Goal: Answer question/provide support

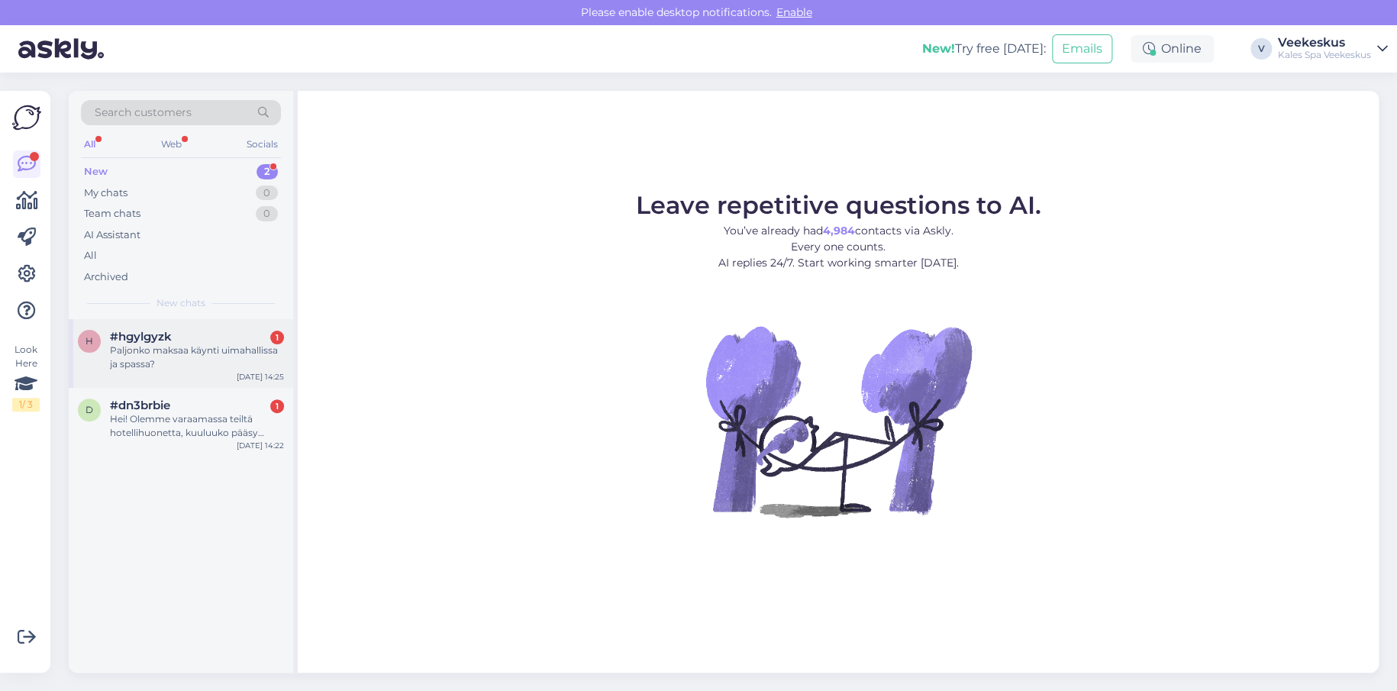
click at [208, 352] on div "Paljonko maksaa käynti uimahallissa ja spassa?" at bounding box center [197, 357] width 174 height 27
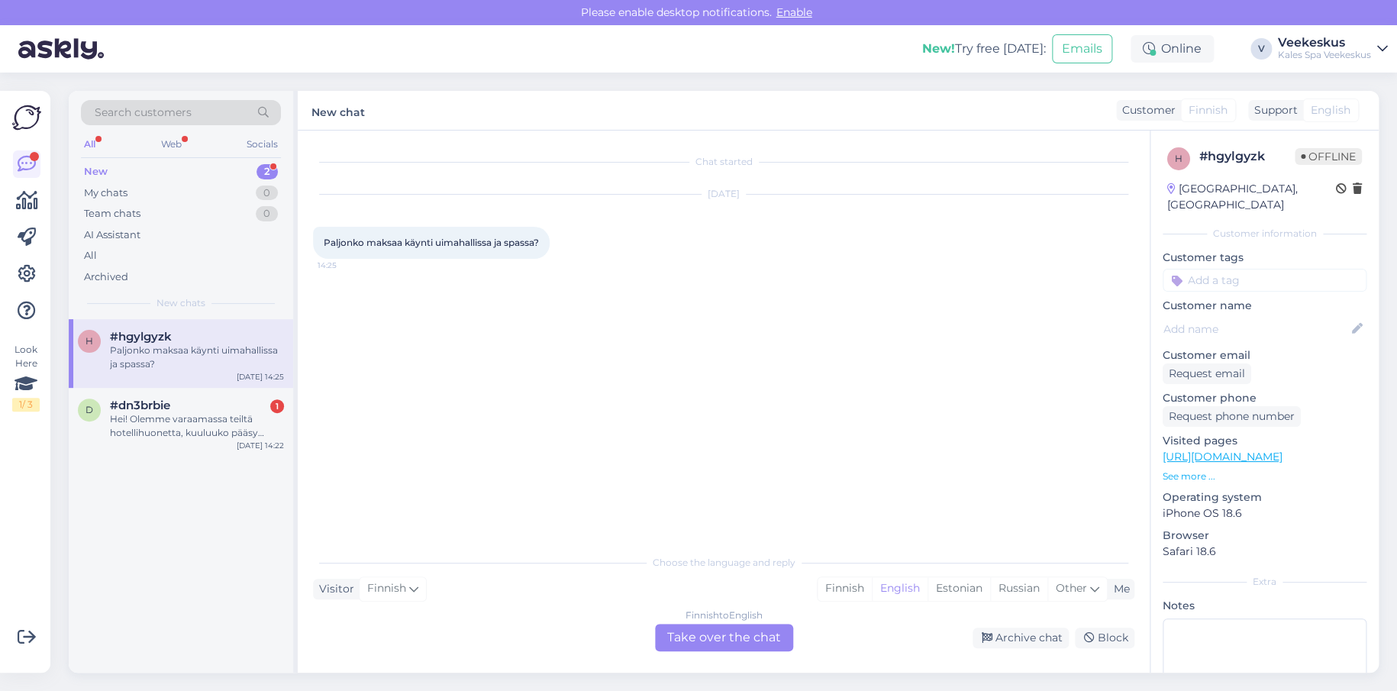
click at [731, 631] on div "Finnish to English Take over the chat" at bounding box center [724, 637] width 138 height 27
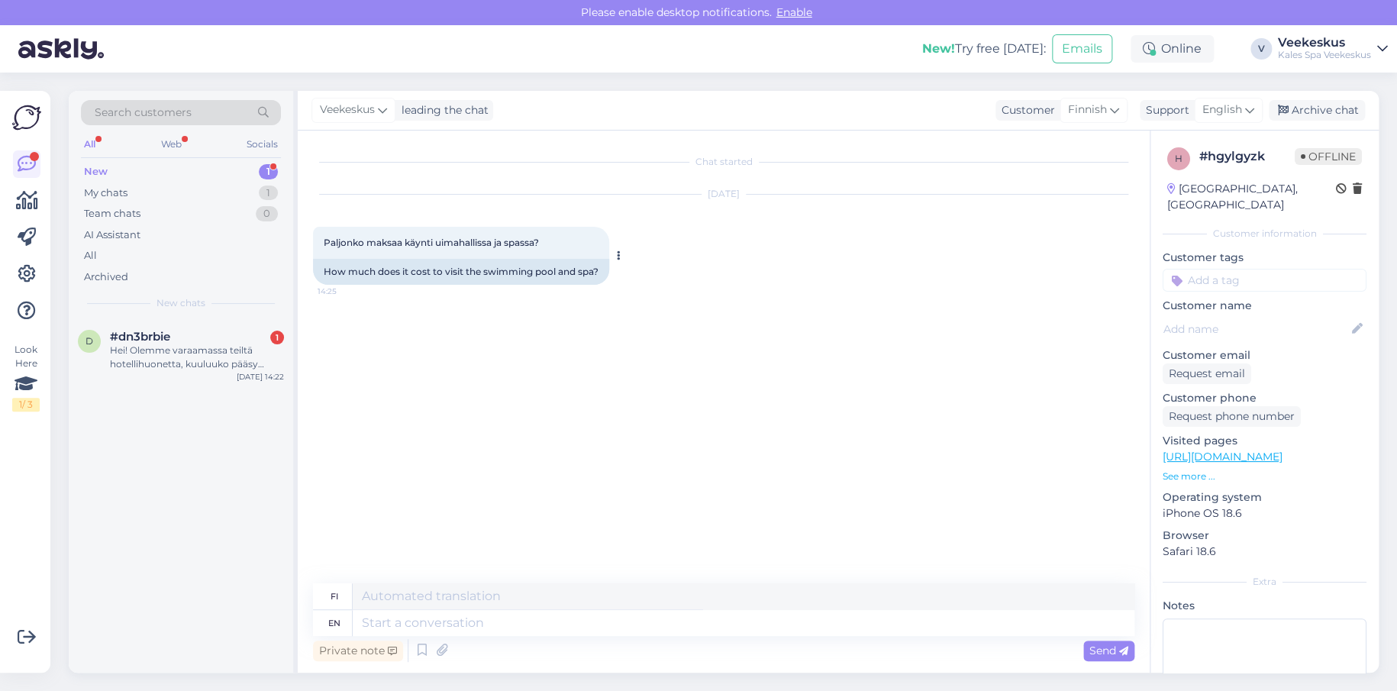
click at [412, 246] on span "Paljonko maksaa käynti uimahallissa ja spassa?" at bounding box center [431, 242] width 215 height 11
click at [467, 634] on textarea at bounding box center [744, 623] width 782 height 26
type textarea "do"
type textarea "tehdä"
type textarea "do you"
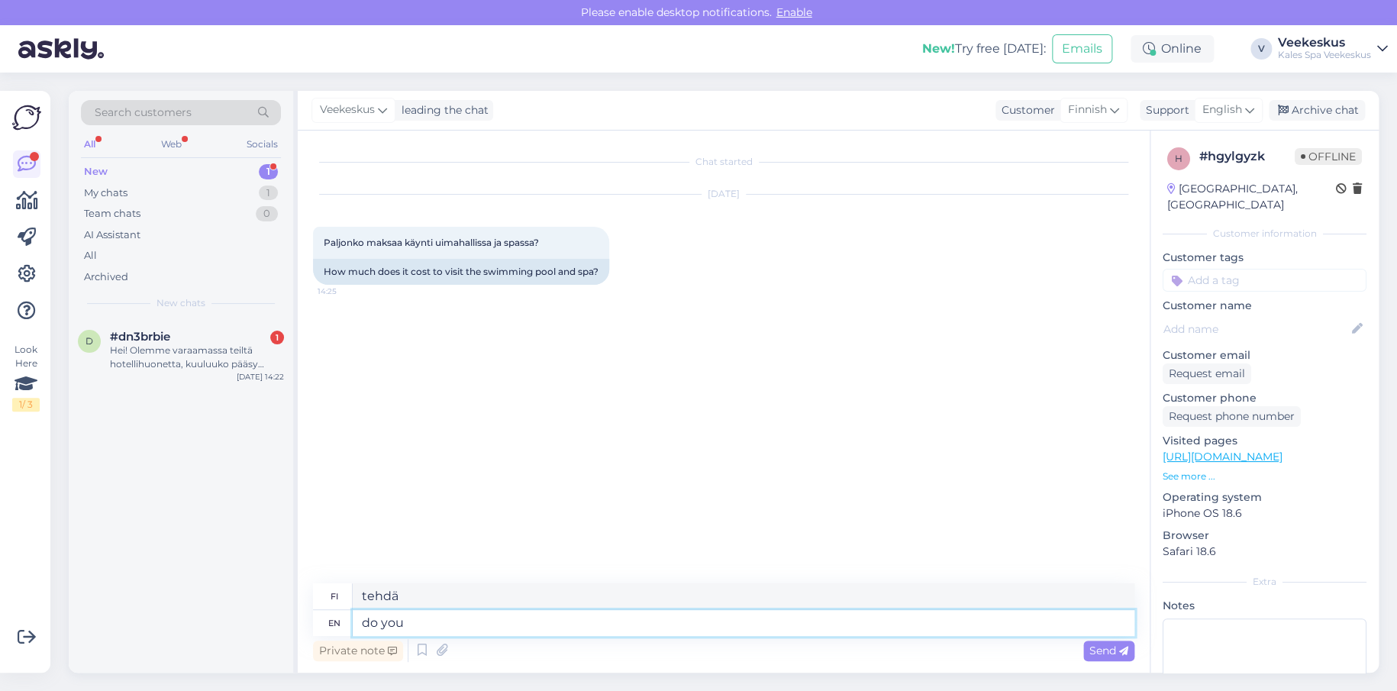
type textarea "teetkö sinä"
type textarea "do you mean"
type textarea "tarkoitatko"
type textarea "do you mean the"
type textarea "tarkoitatko sitä"
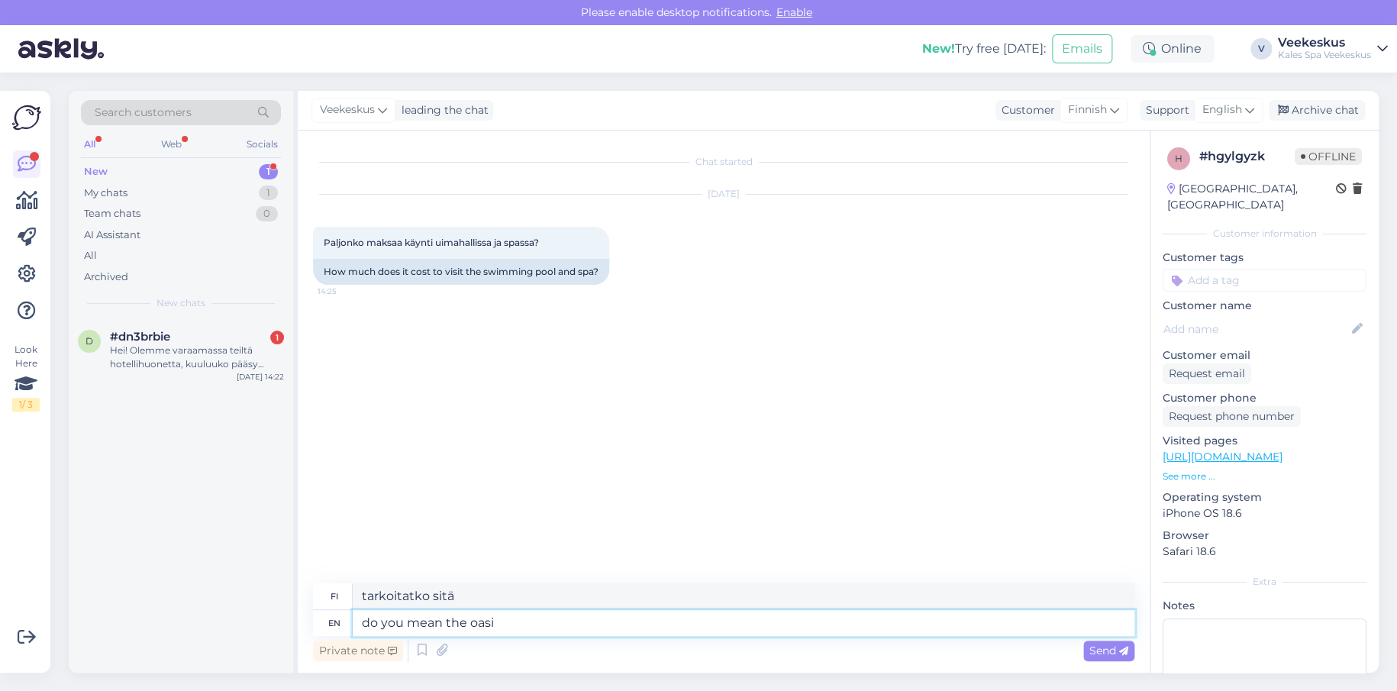
type textarea "do you mean the oasis"
type textarea "tarkoitatko keidasta"
type textarea "do you mean the oasis?"
type textarea "tarkoitatko keidasta?"
type textarea "do you mean the oasis? If"
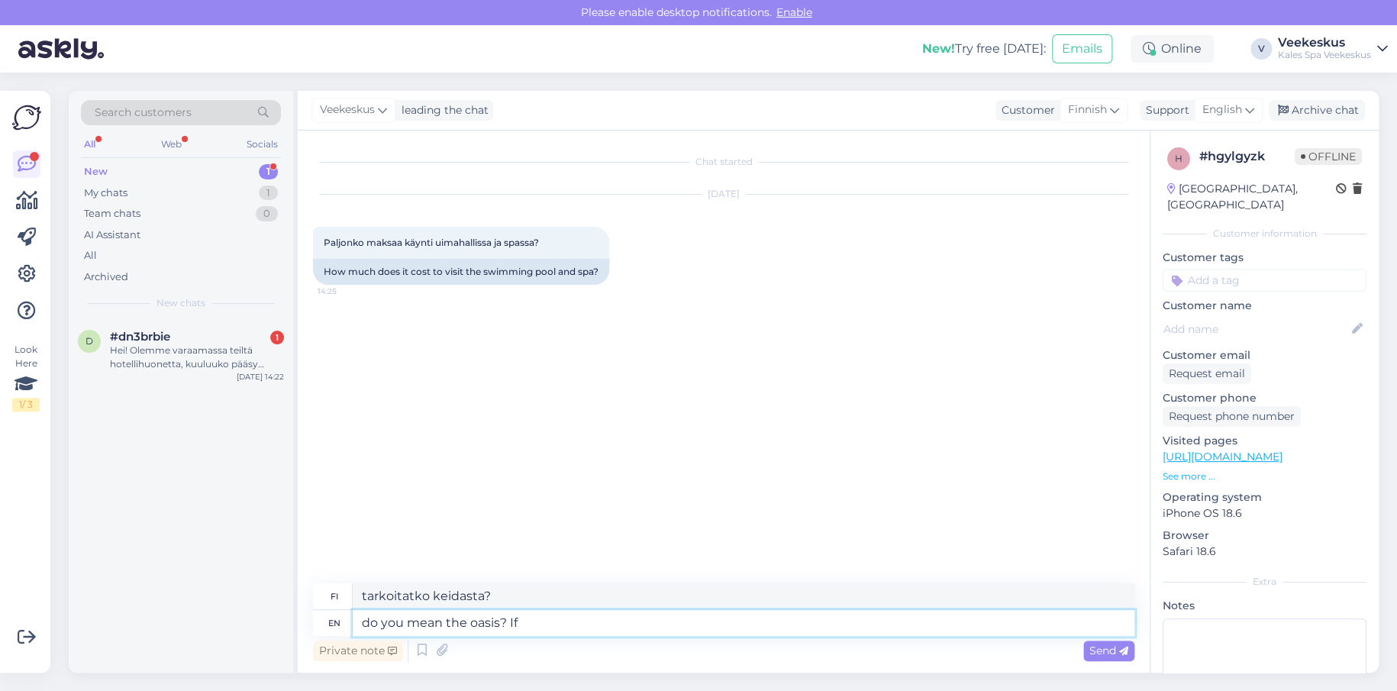
type textarea "Tarkoitatko keidasta? [PERSON_NAME]"
type textarea "do you mean the oasis? If you"
type textarea "tarkoitatko keidasta? [PERSON_NAME] sinä"
type textarea "do you mean the oasis? If you come"
type textarea "tarkoitatko keidasta? [PERSON_NAME]"
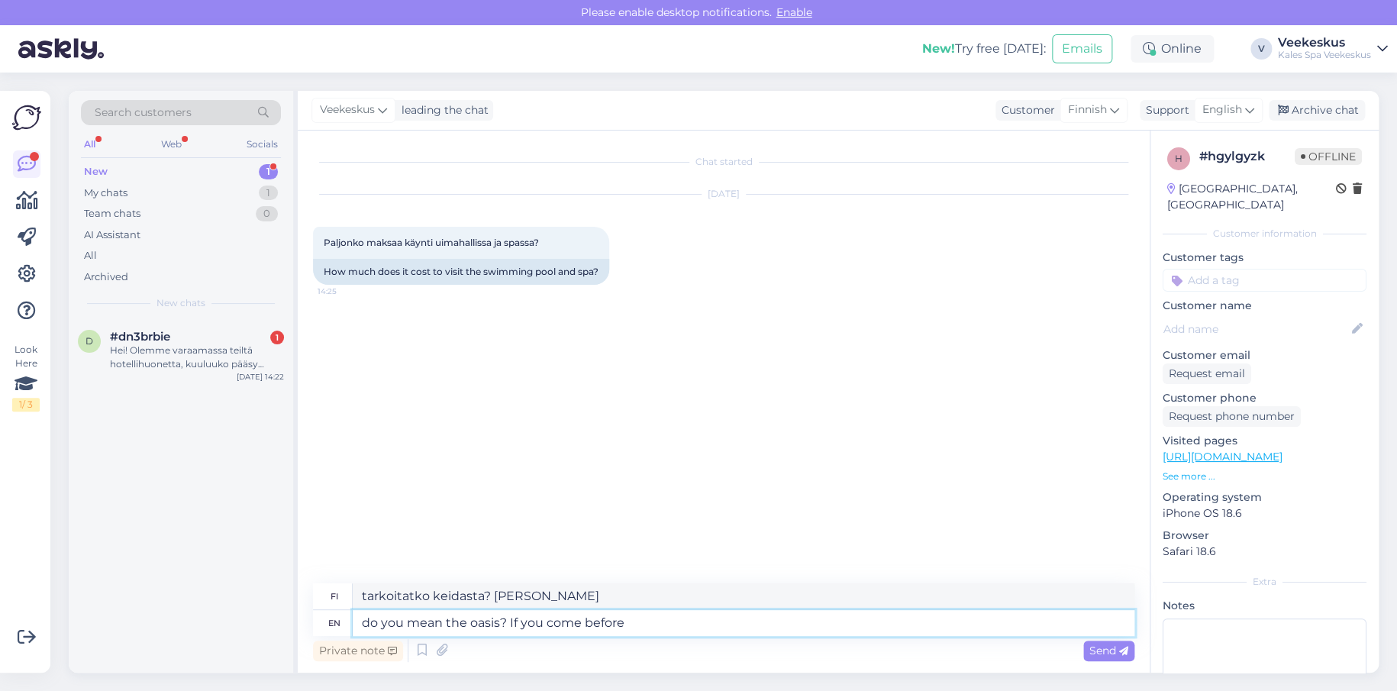
type textarea "do you mean the oasis? If you come before"
type textarea "tarkoitatko keidasta? [PERSON_NAME]"
type textarea "do you mean the oasis? If you come before 15"
type textarea "Tarkoitatko keidasta? [PERSON_NAME] klo 15"
type textarea "do you mean the oasis? If you come before 15 the 1.5"
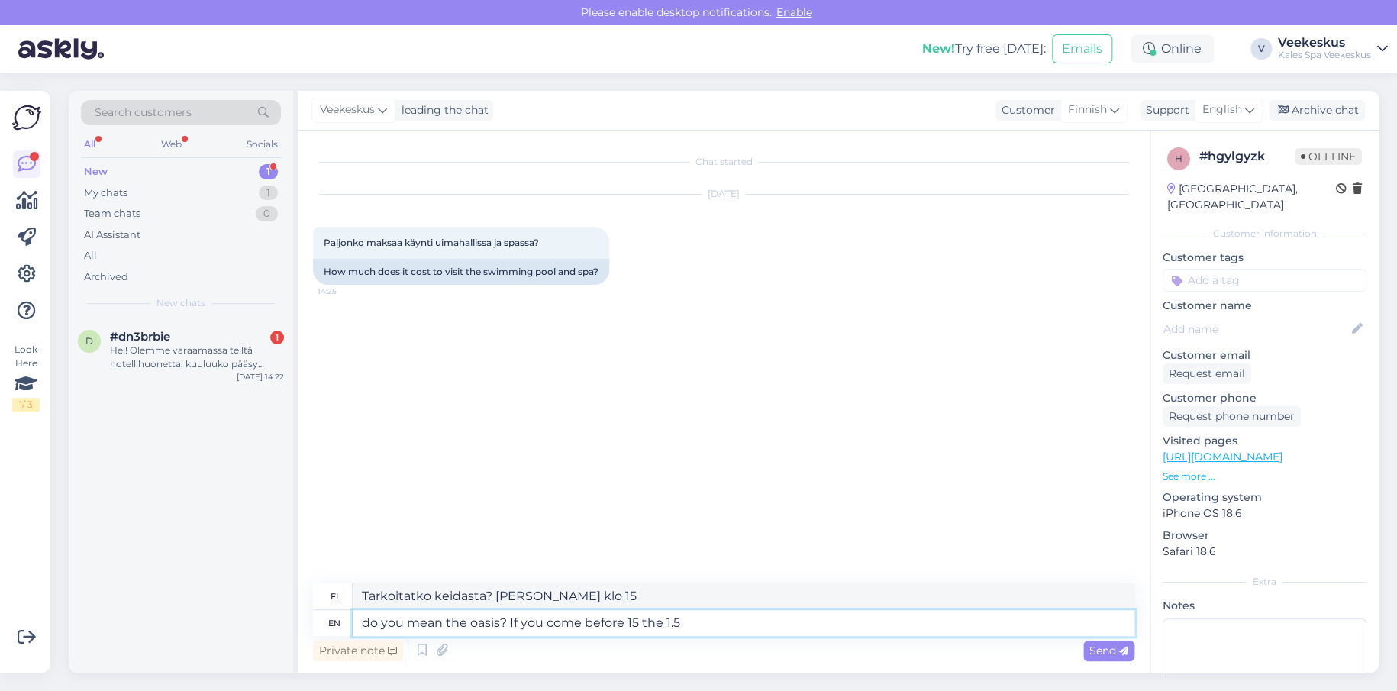
type textarea "Tarkoitatko keidasta? [PERSON_NAME] klo 15, 1.5"
type textarea "do you mean the oasis? If you come before 15 the 1.5h"
type textarea "Tarkoitatko keidasta? [PERSON_NAME] klo 15 1.5h"
type textarea "do you mean the oasis? If you come before 15 the 1.5h ticker"
type textarea "Tarkoitatko keidasta? [PERSON_NAME] klo 15 1.5h snorklausaika"
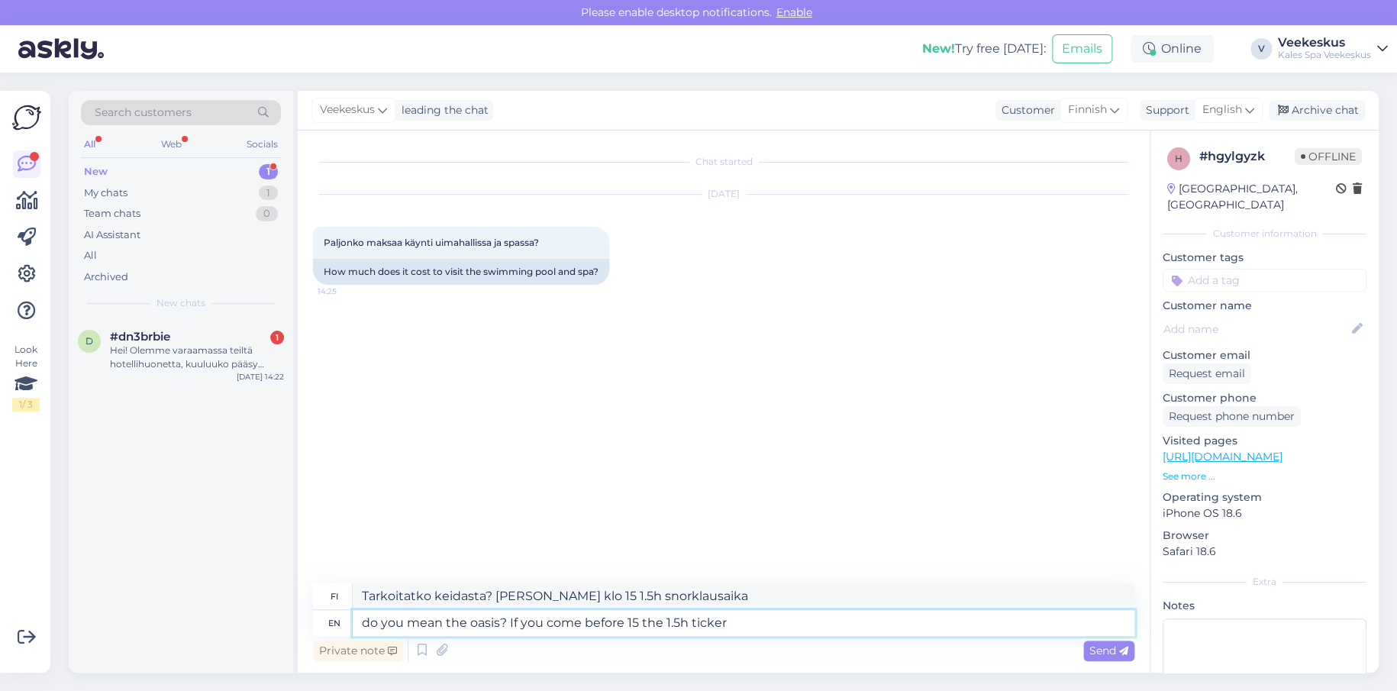
drag, startPoint x: 508, startPoint y: 628, endPoint x: 755, endPoint y: 641, distance: 247.7
click at [755, 641] on div "fi Tarkoitatko keidasta? [PERSON_NAME] klo 15 1.5h snorklausaika en do you mean…" at bounding box center [723, 624] width 821 height 82
type textarea "do you mean the oasis?"
type textarea "tarkoitatko keidasta?"
type textarea "do you mean"
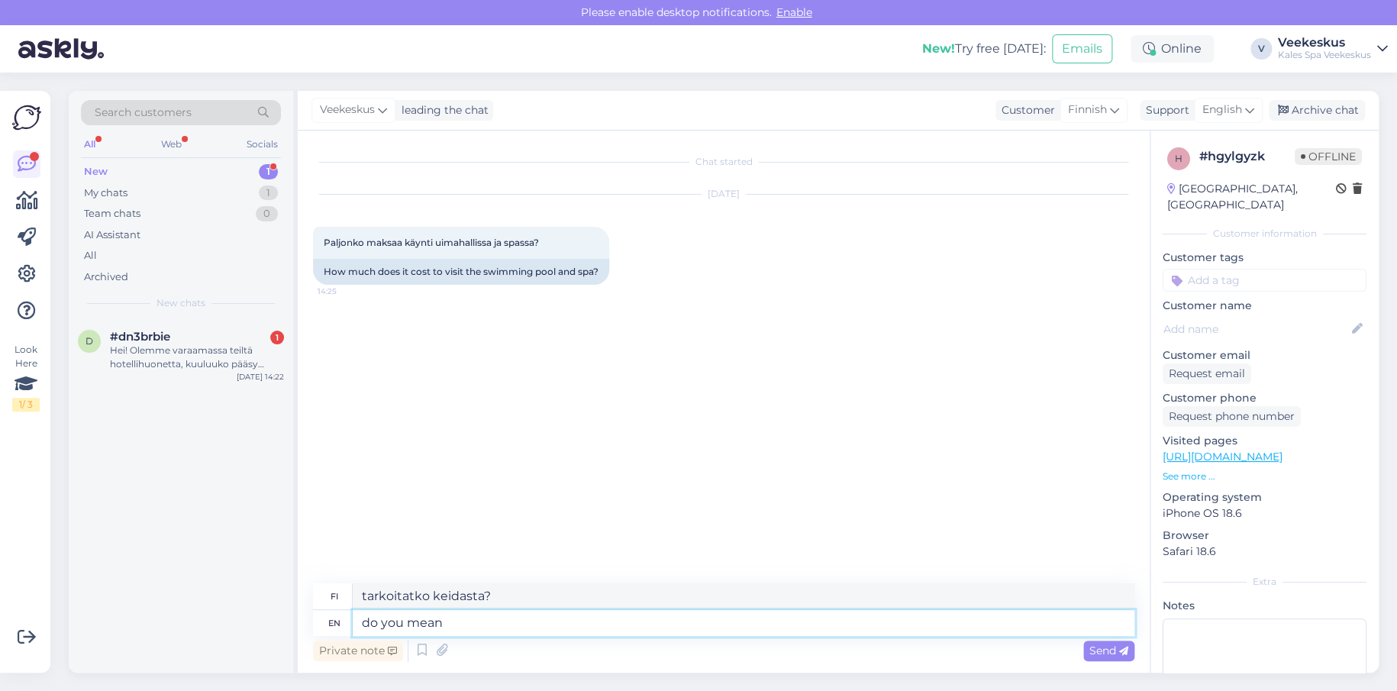
type textarea "tarkoitatko sitä"
type textarea "do you m"
type textarea "tarkoitatko"
type textarea "do"
type textarea "teetkö sinä"
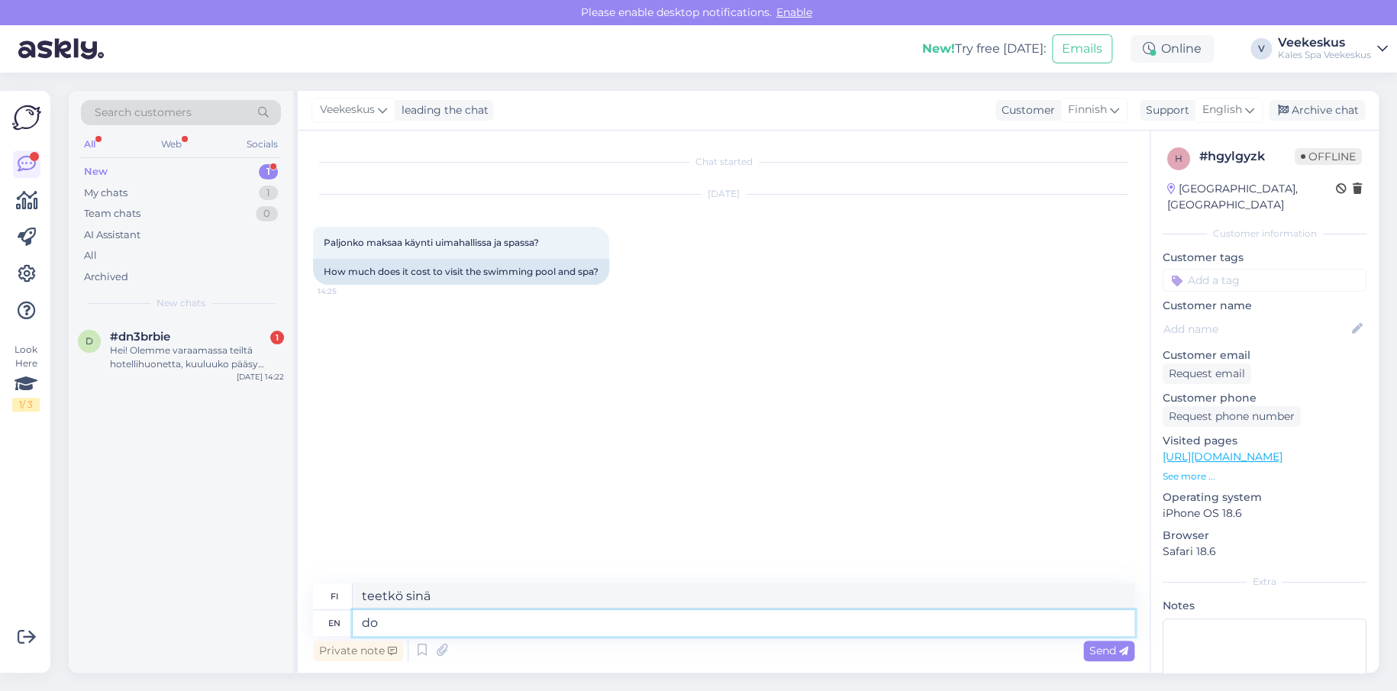
type textarea "d"
type textarea "tehdä"
type textarea "h"
type textarea "tunti"
type textarea "herew"
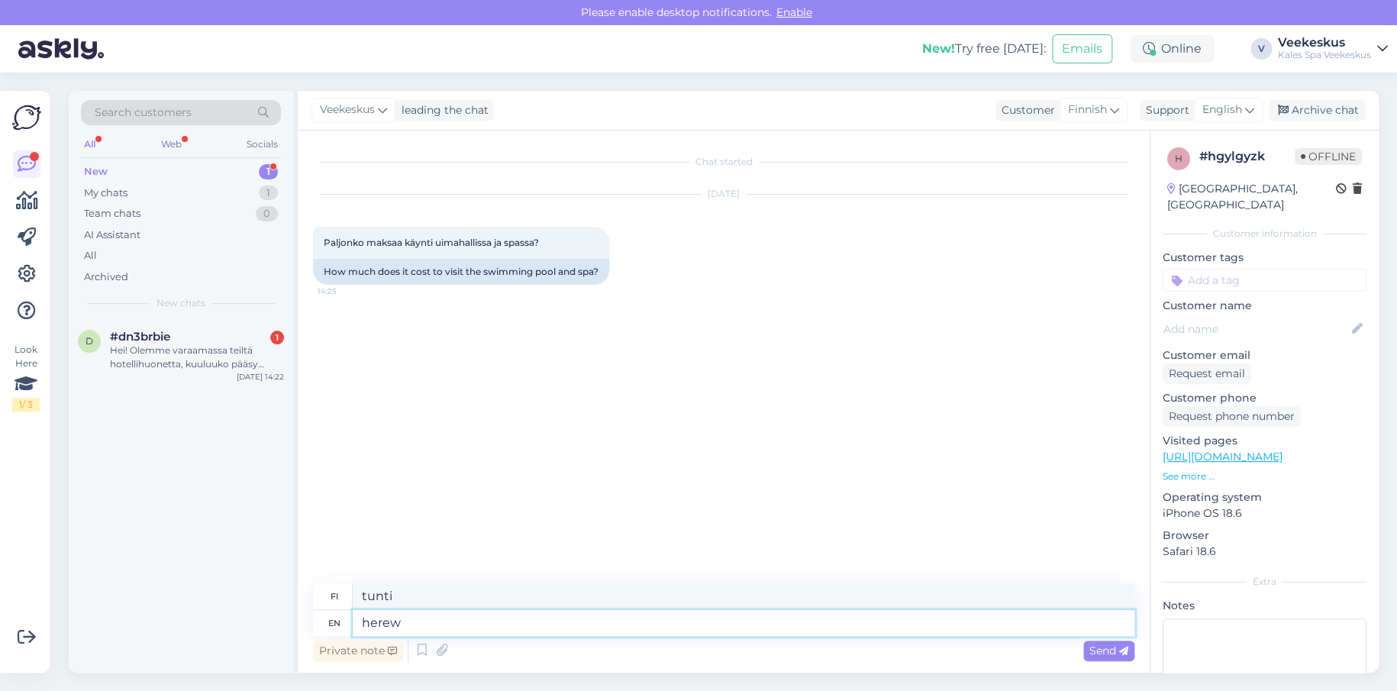
type textarea "täällä"
type textarea "here"
type textarea "tässä"
type textarea "here you"
type textarea "tässä sinä"
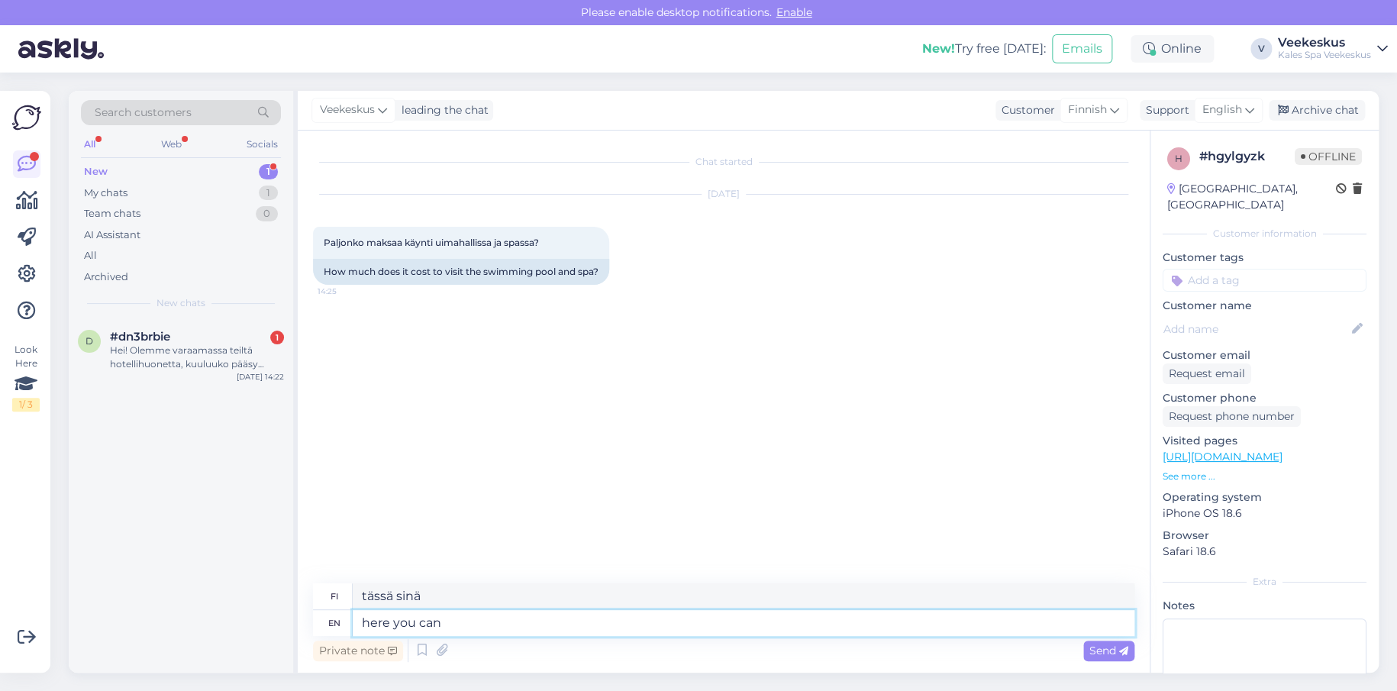
type textarea "here you can"
type textarea "täällä [PERSON_NAME]"
type textarea "here you can see a"
type textarea "täällä näet"
type textarea "here you can see all"
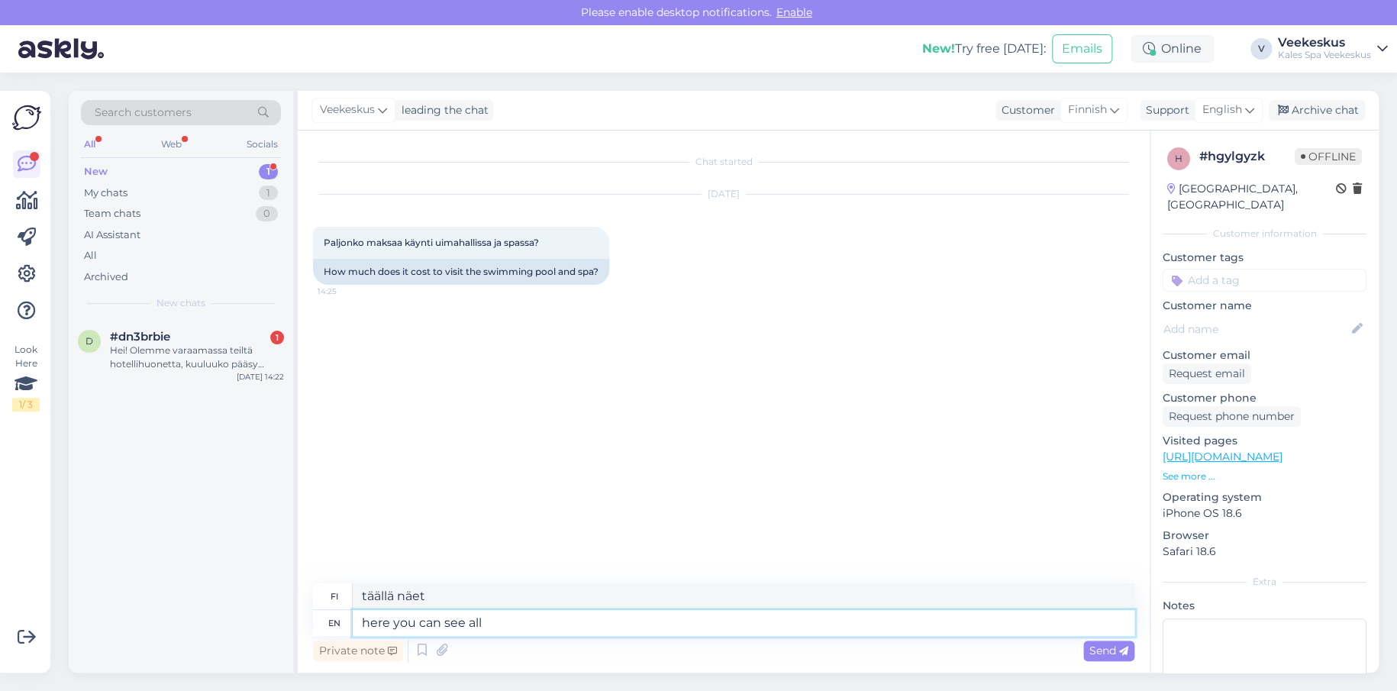
type textarea "täällä näet kaikki"
type textarea "here you can see all the price"
type textarea "täältä näet kaikki hinnat"
type textarea "here you can see all the price option"
type textarea "täältä näet kaikki hintavaihtoehdot"
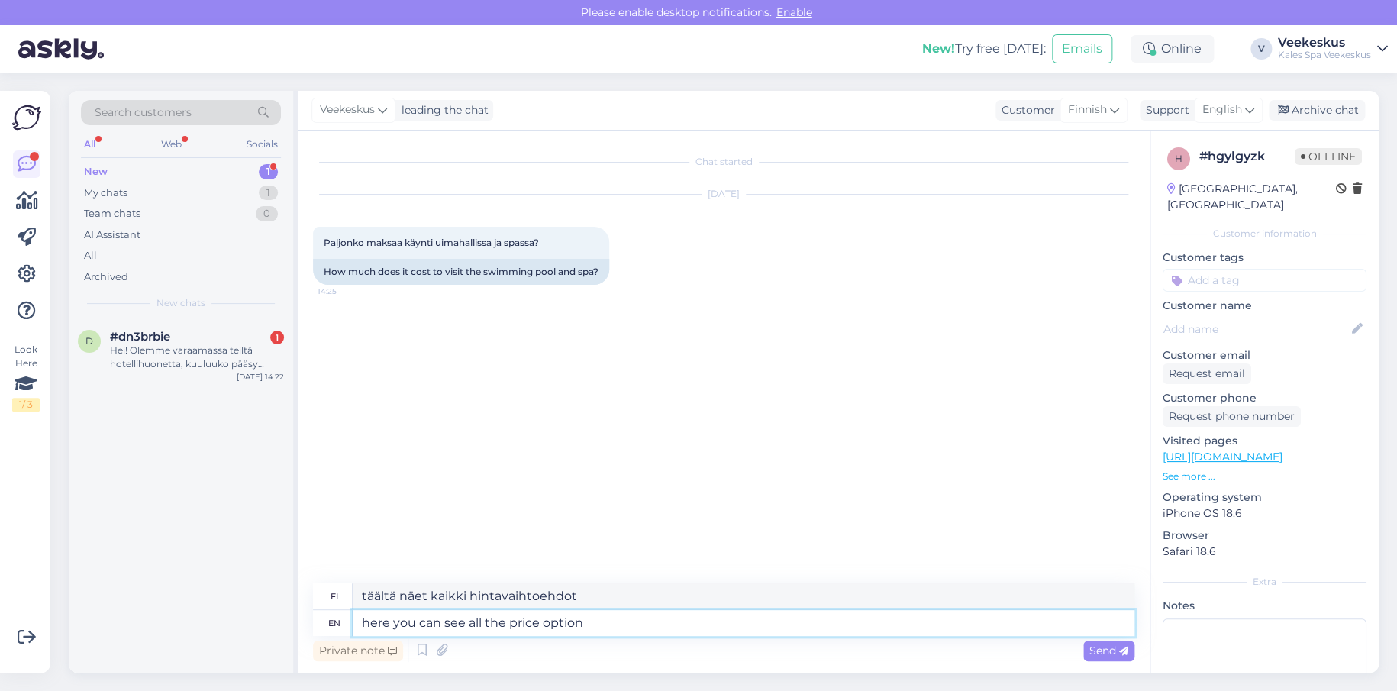
paste textarea "[URL][DOMAIN_NAME]"
type textarea "here you can see all the price option [URL][DOMAIN_NAME]"
type textarea "täältä näet kaikki hintavaihtoehdot [URL][DOMAIN_NAME]"
type textarea "here you can see all the price option [URL][DOMAIN_NAME]"
click at [1107, 666] on div "Chat started [DATE] Paljonko maksaa käynti uimahallissa ja [GEOGRAPHIC_DATA]? 1…" at bounding box center [724, 402] width 852 height 542
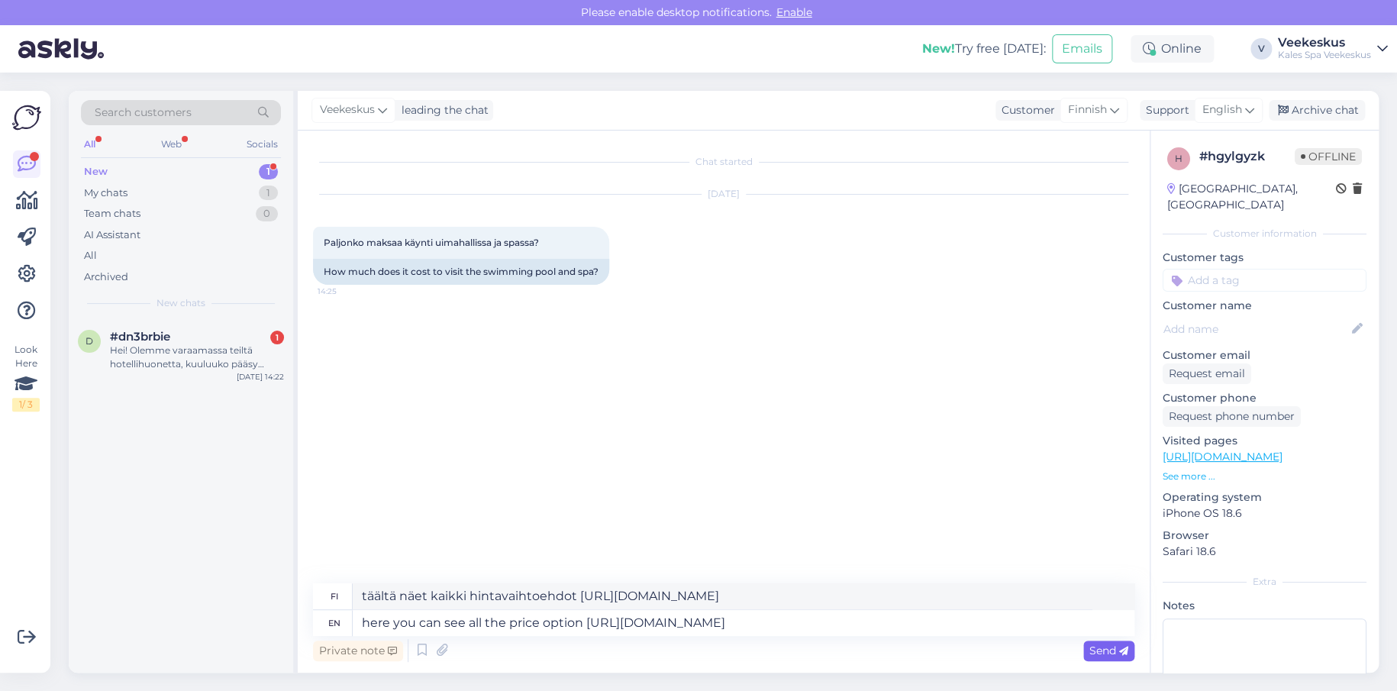
click at [1115, 648] on span "Send" at bounding box center [1108, 651] width 39 height 14
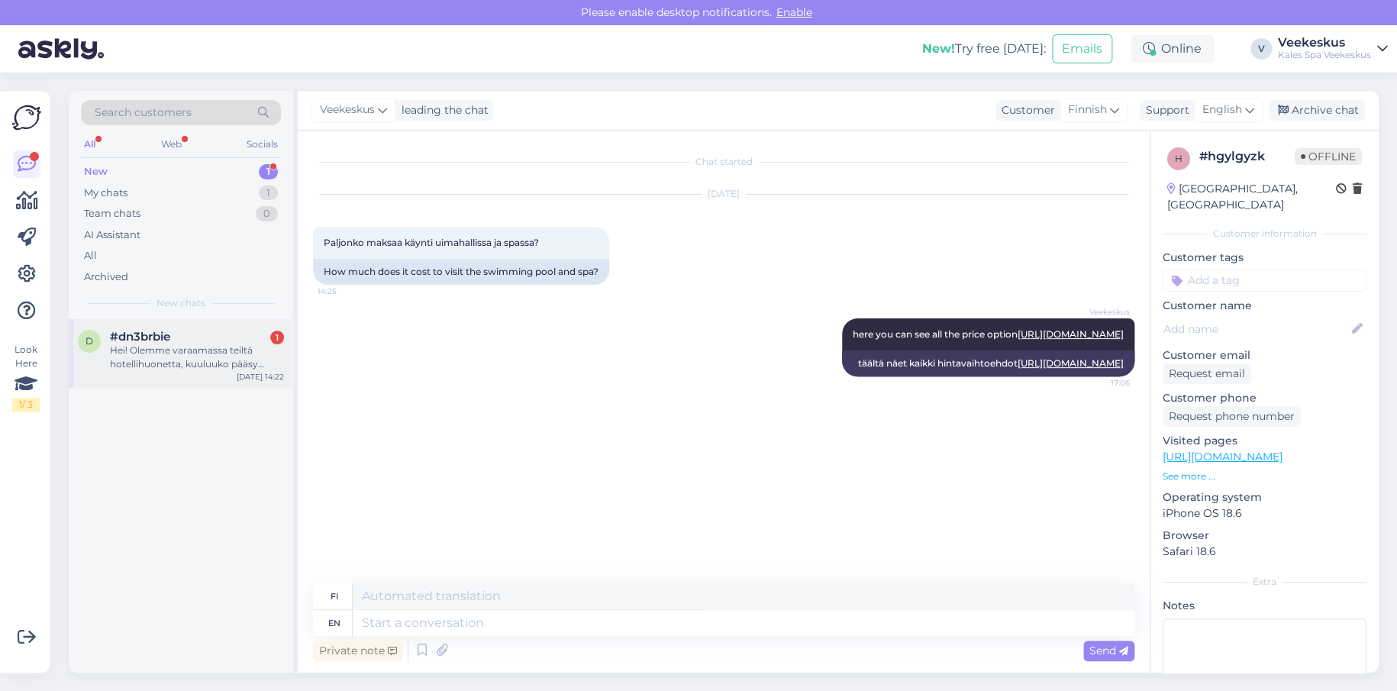
click at [110, 348] on div "Hei! Olemme varaamassa teiltä hotellihuonetta, kuuluuko pääsy kylpylään hotelli…" at bounding box center [197, 357] width 174 height 27
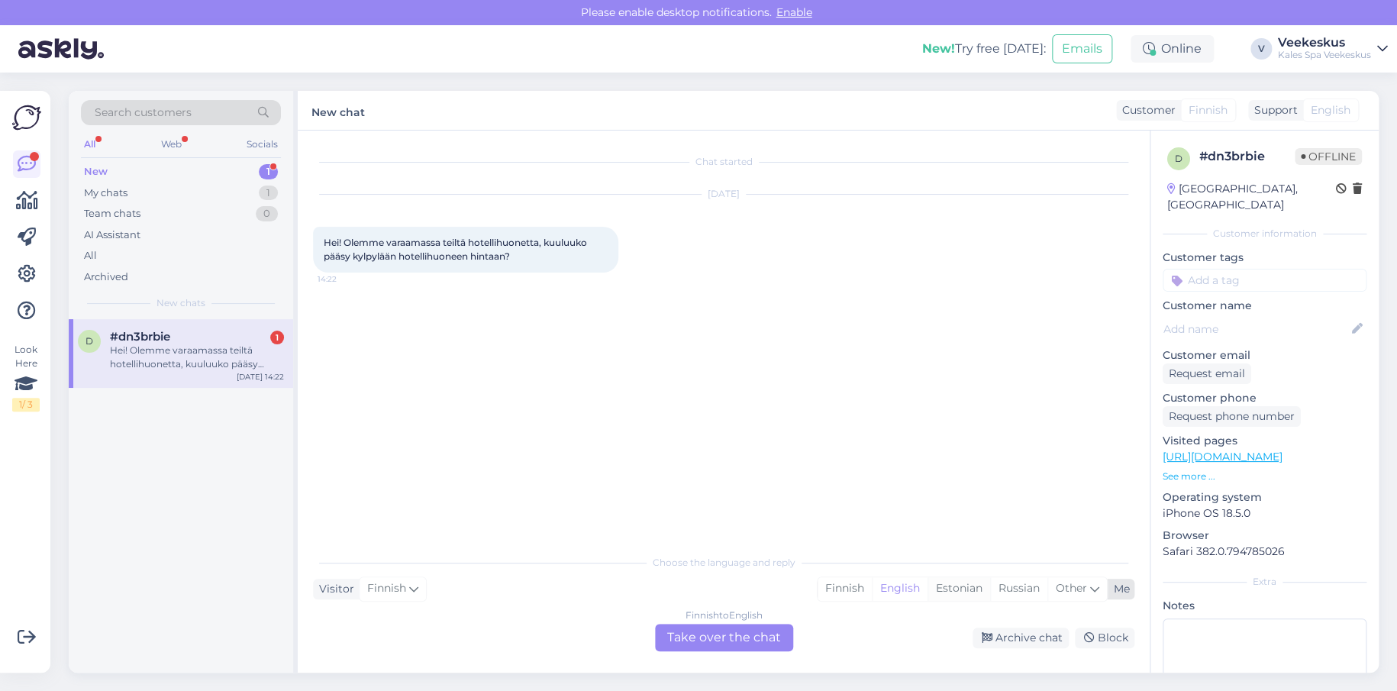
click at [962, 594] on div "Estonian" at bounding box center [959, 588] width 63 height 23
click at [743, 626] on div "Finnish to Estonian Take over the chat" at bounding box center [724, 637] width 138 height 27
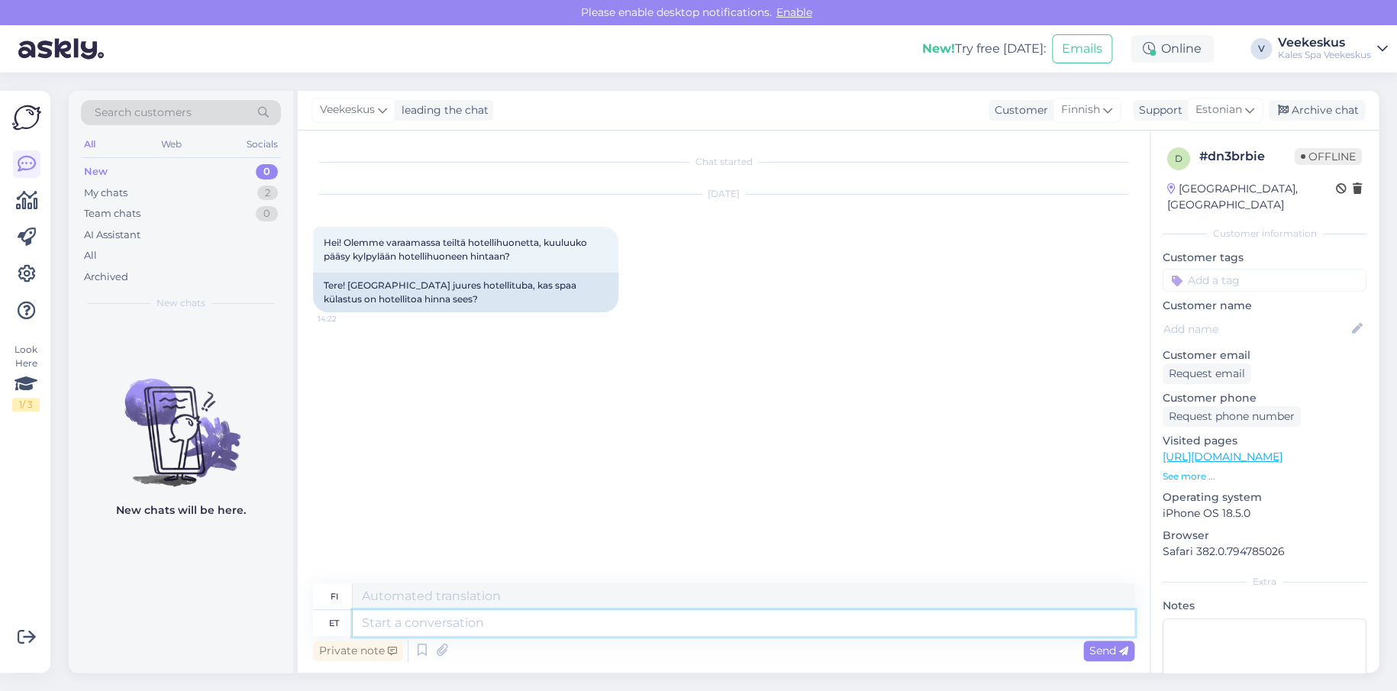
click at [428, 629] on textarea at bounding box center [744, 623] width 782 height 26
type textarea "tere,"
type textarea "Hei,"
type textarea "tere, palun"
type textarea "hei, [PERSON_NAME]"
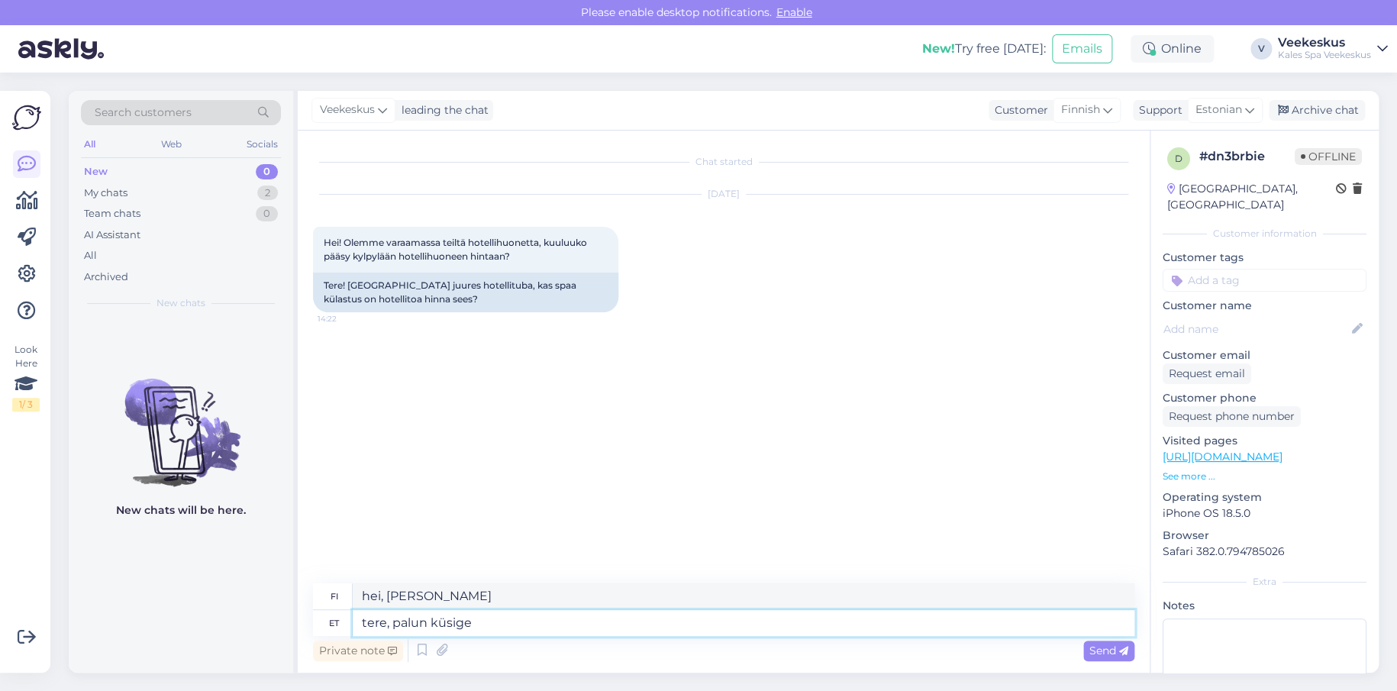
type textarea "tere, palun küsige s"
type textarea "hei, kysykää ihmeessä"
type textarea "tere, palun küsige seda"
type textarea "hei, kysykää tätä"
type textarea "tere, palun küsige [PERSON_NAME]"
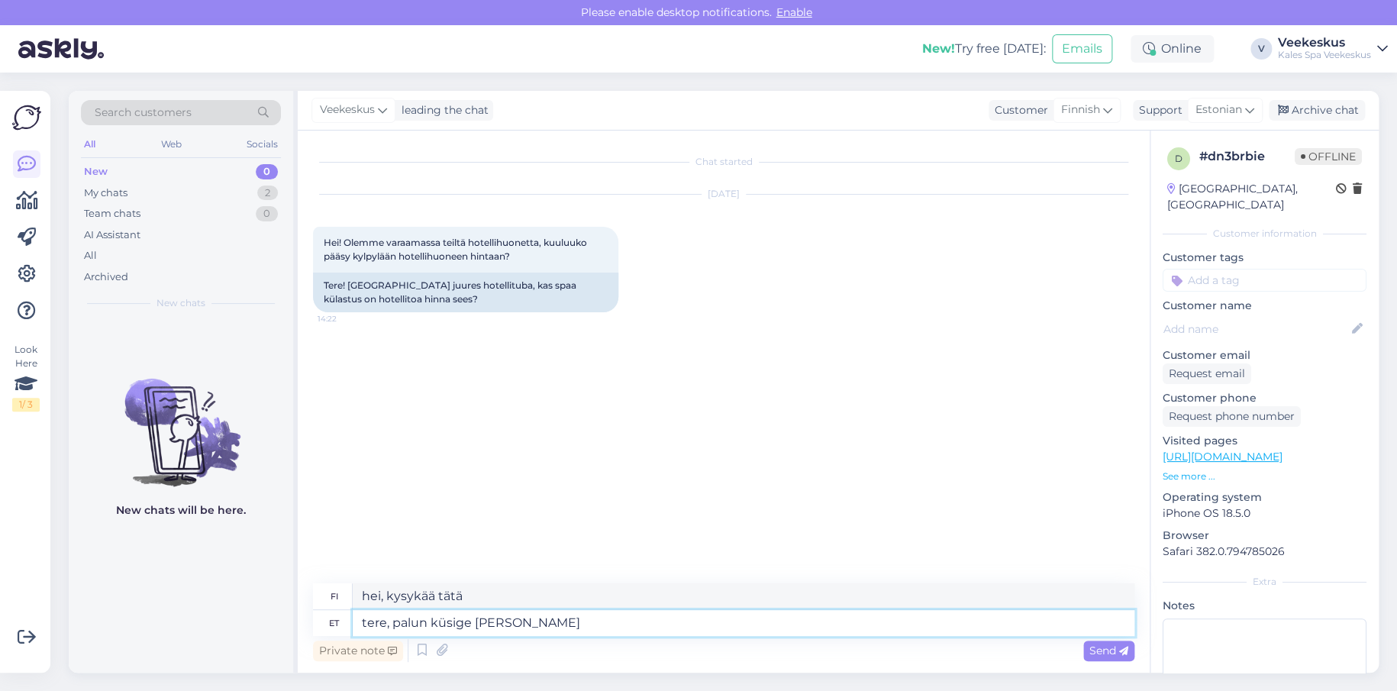
type textarea "hei, kysy tätä omalta"
type textarea "tere, palun küsige seda"
type textarea "hei, kysykää tätä"
type textarea "tere, palun küsige seda hotellilt,"
type textarea "Hei, kysy tästä hotellilta."
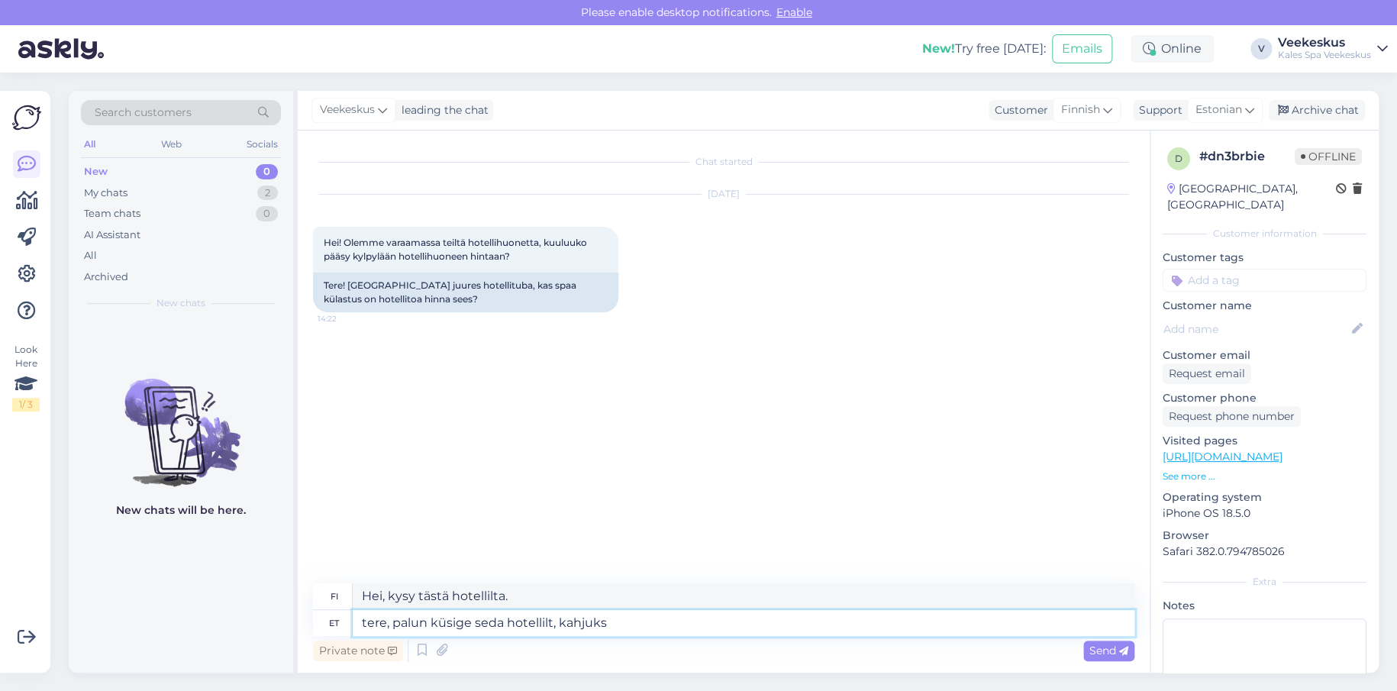
type textarea "tere, palun küsige seda hotellilt, kahjuks"
type textarea "Hei, kysythän tästä hotellilta, valitettavasti"
type textarea "tere, palun küsige seda hotellilt, kahjuks veekeskusel"
type textarea "hei, kysythän hotellilta [GEOGRAPHIC_DATA], valitettavasti vesipuisto"
type textarea "tere, palun küsige seda hotellilt, kahjuks veekeskusel pole"
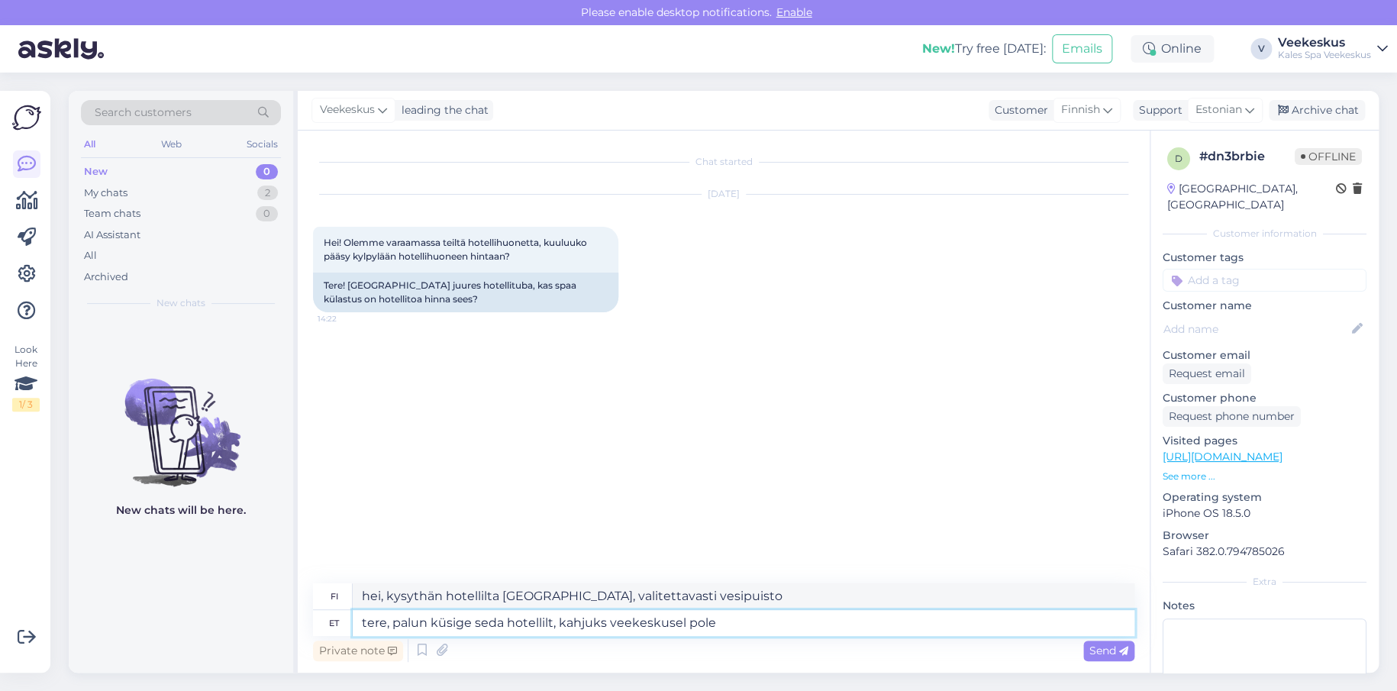
type textarea "Hei, kysythän hotellilta [GEOGRAPHIC_DATA], valitettavasti vesipuistossa ei ole…"
type textarea "tere, palun küsige seda hotellilt, kahjuks veekeskusel pole teavet se"
type textarea "Hei, kysythän tästä hotellilta, valitettavasti vesipuistolla ei ole tietoa"
type textarea "tere, palun küsige seda hotellilt, kahjuks veekeskusel pole teavet selle ko"
type textarea "Hei, kysythän tästä hotellilta, valitettavasti vesipuistolla ei ole tästä tieto…"
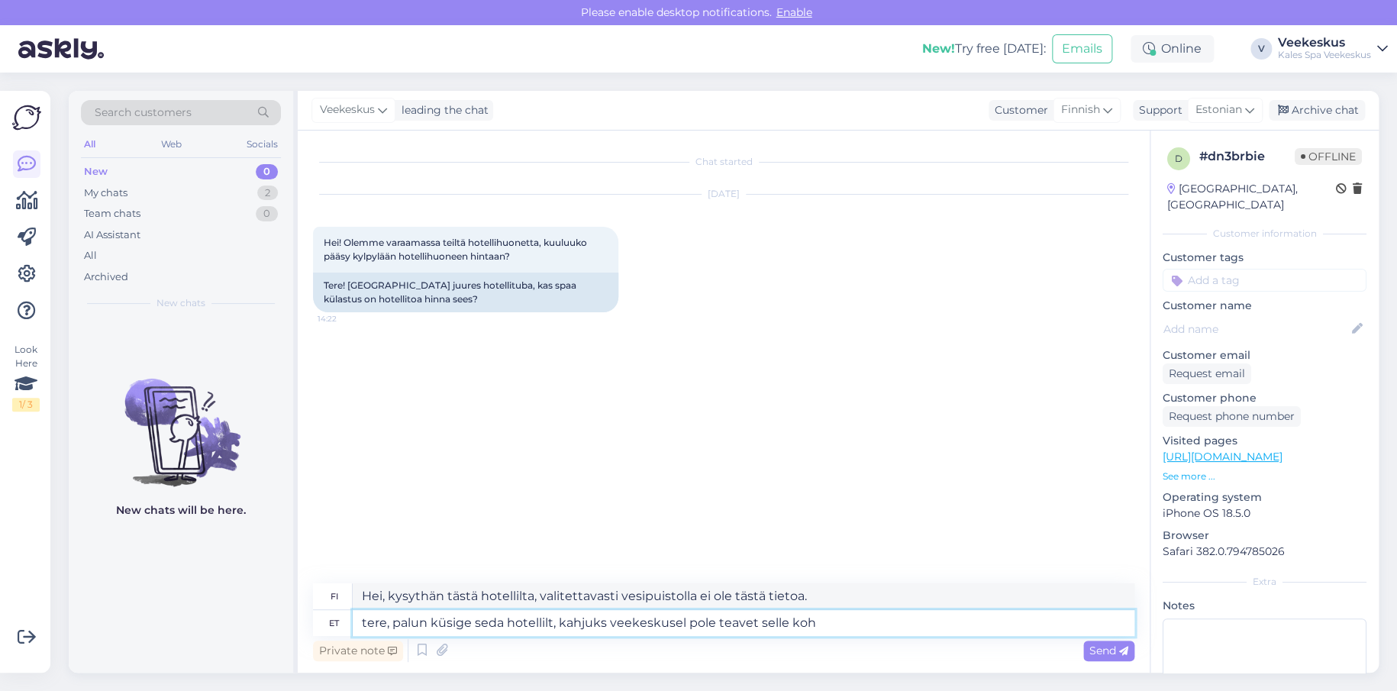
type textarea "tere, palun küsige seda hotellilt, kahjuks veekeskusel pole teavet selle koht"
type textarea "Hei, kysythän tästä hotellilta. Valitettavasti vesipuistolla ei ole tietoa sija…"
type textarea "tere, palun küsige seda hotellilt, kahjuks veekeskusel pole teavet selle kohta."
type textarea "Hei, kysythän tästä hotellilta, valitettavasti vesipuistolla ei ole tästä tieto…"
type textarea "tere, palun küsige seda hotellilt, kahjuks veekeskusel pole teavet selle kohta."
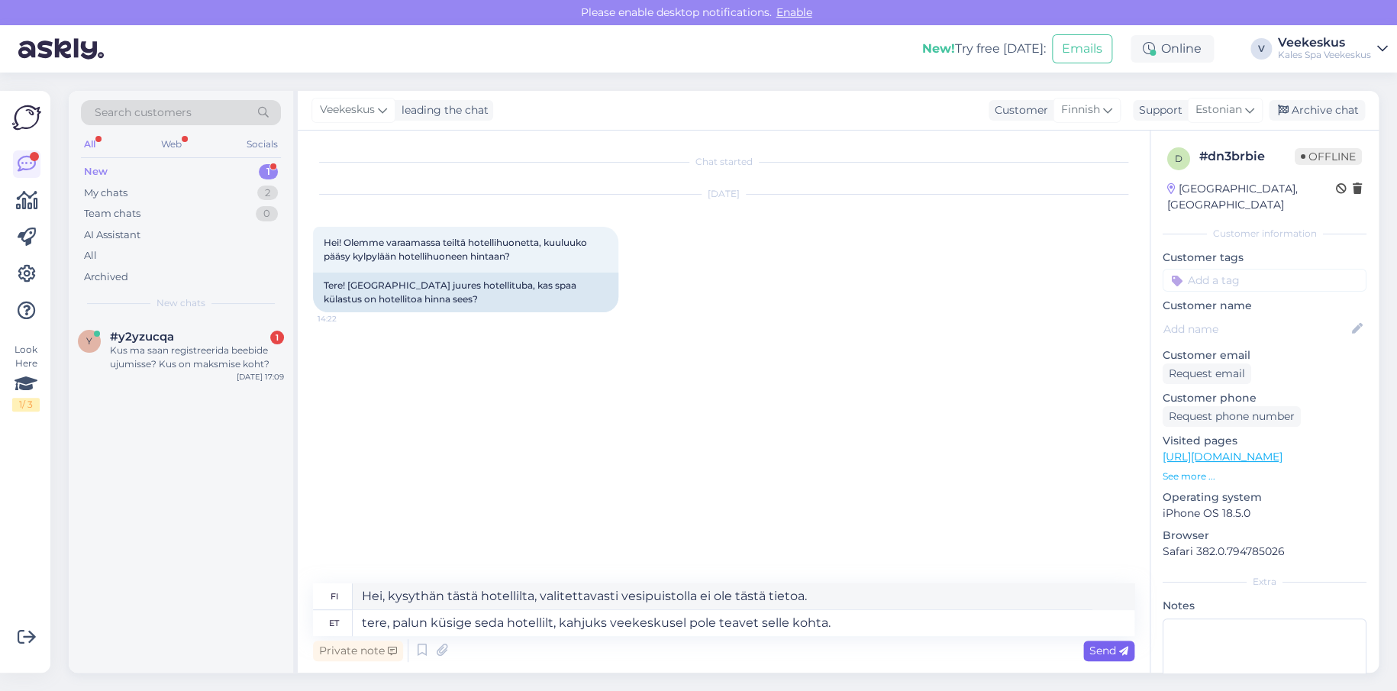
click at [1099, 647] on span "Send" at bounding box center [1108, 651] width 39 height 14
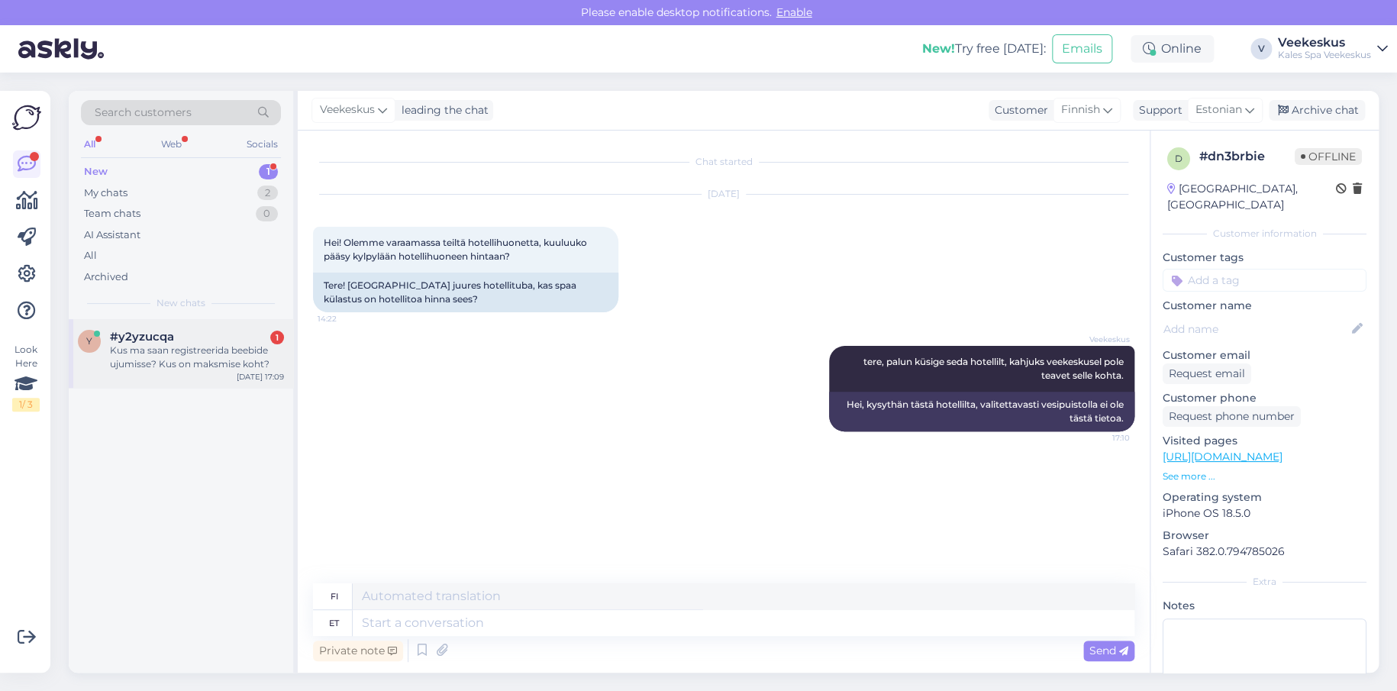
click at [233, 357] on div "Kus ma saan registreerida beebide ujumisse? Kus on maksmise koht?" at bounding box center [197, 357] width 174 height 27
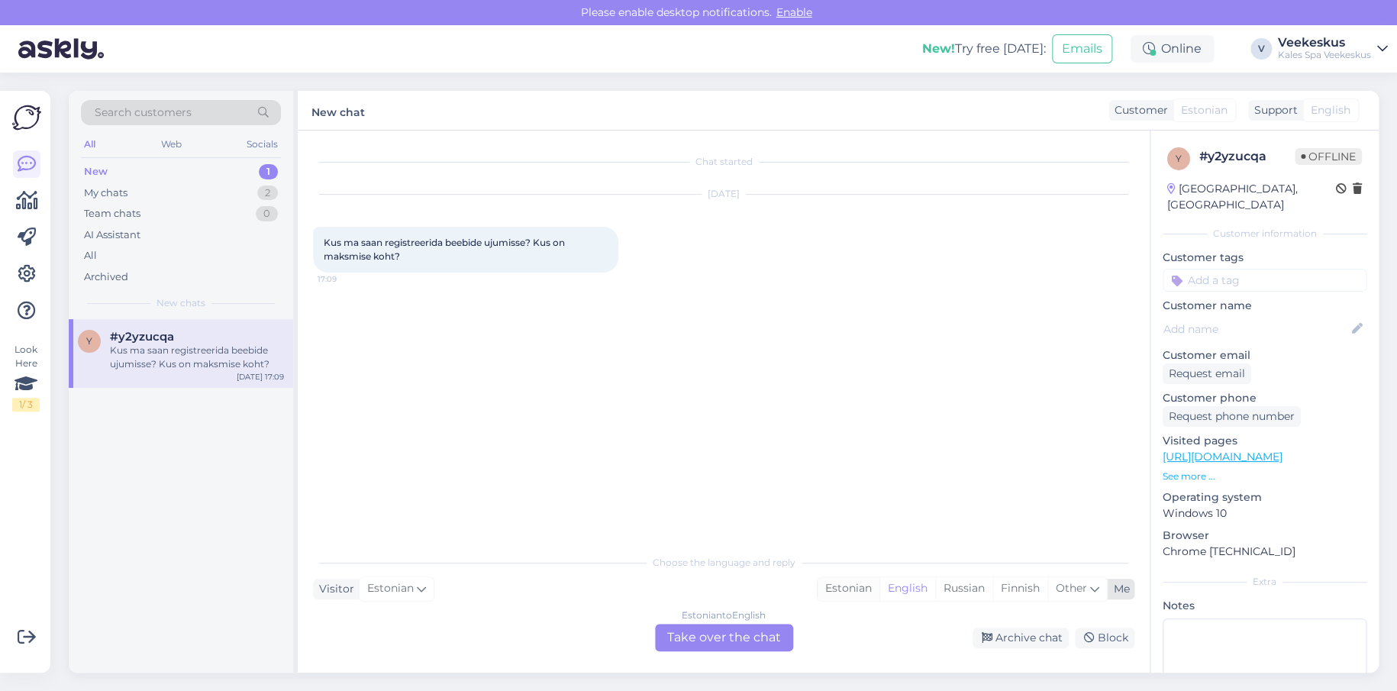
click at [857, 590] on div "Estonian" at bounding box center [849, 588] width 62 height 23
click at [764, 644] on div "Estonian to Estonian Take over the chat" at bounding box center [724, 637] width 138 height 27
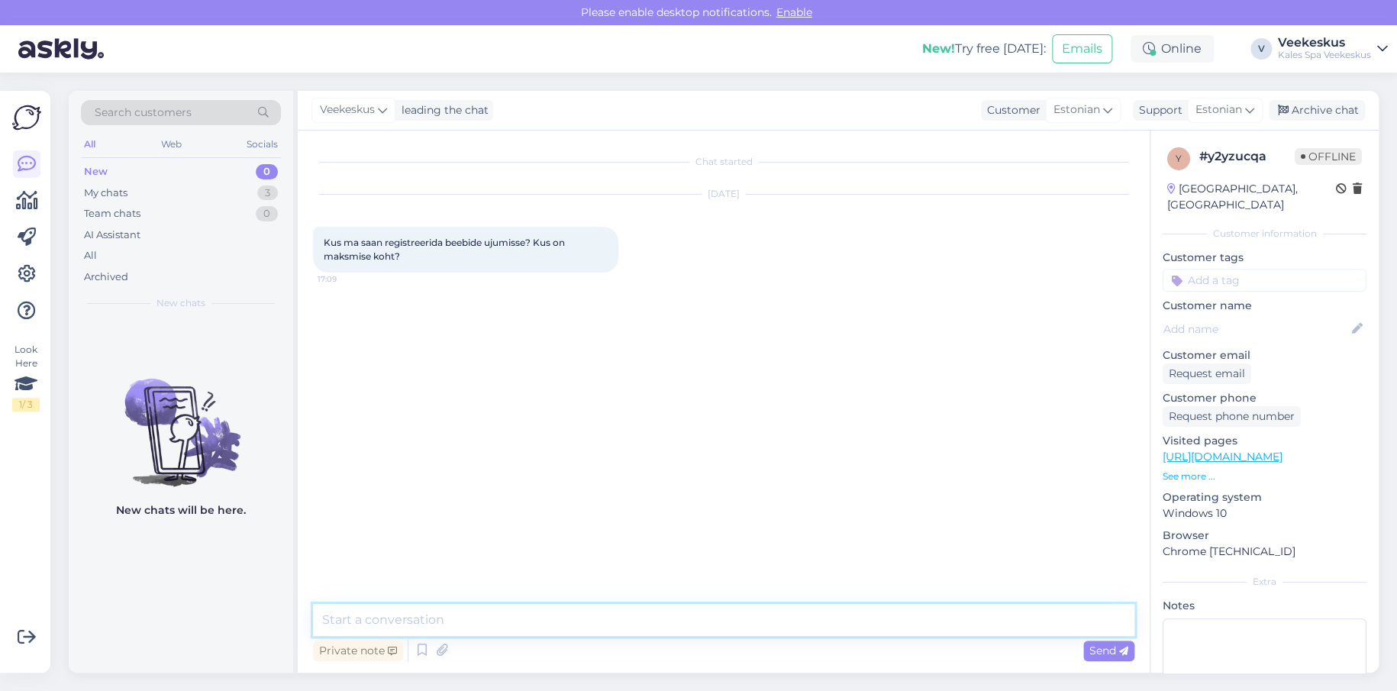
click at [748, 624] on textarea at bounding box center [723, 620] width 821 height 32
type textarea "r"
click at [724, 619] on textarea "tere, te saate kirjutada" at bounding box center [723, 620] width 821 height 32
paste textarea "Kursusel osalemiseks on vajalik eelregistreerimine meiliaadressil [EMAIL_ADDRES…"
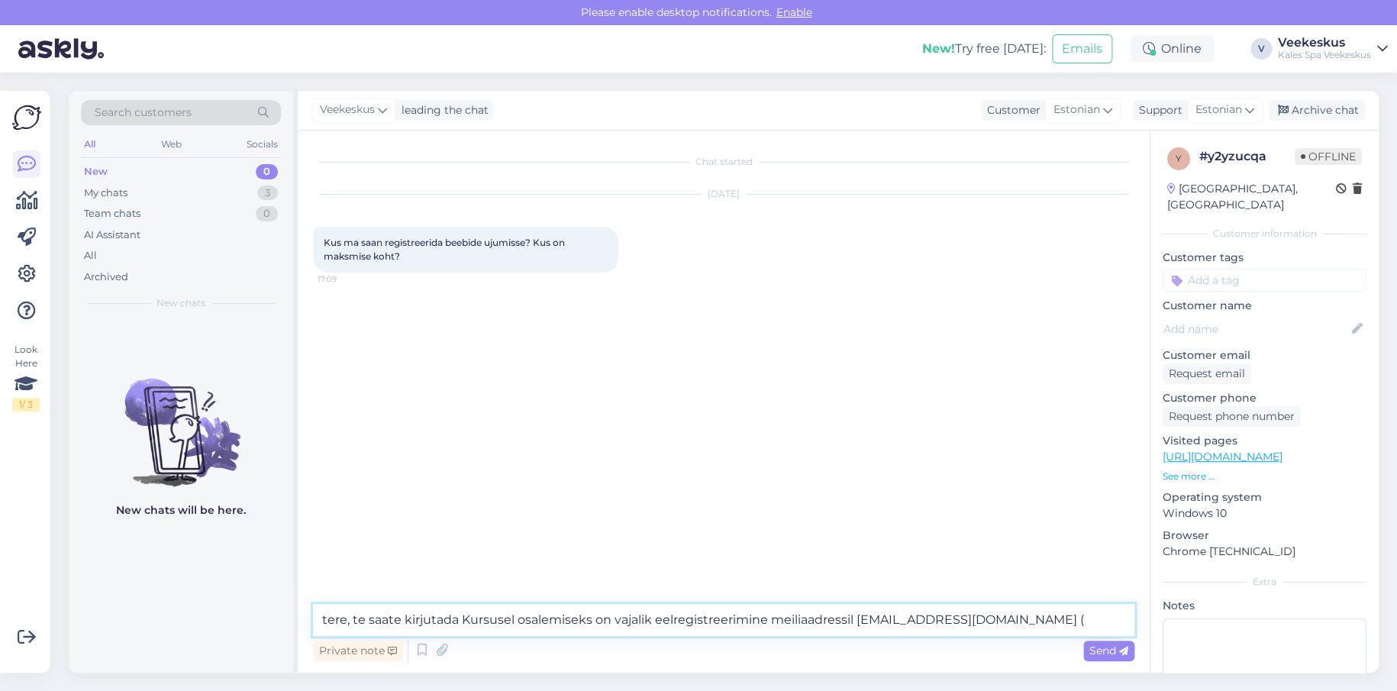
drag, startPoint x: 653, startPoint y: 620, endPoint x: 458, endPoint y: 635, distance: 195.3
click at [458, 635] on textarea "tere, te saate kirjutada Kursusel osalemiseks on vajalik eelregistreerimine mei…" at bounding box center [723, 620] width 821 height 32
click at [568, 621] on textarea "tere, te saate kirjutada eelregistreerimine meiliaadressil [EMAIL_ADDRESS][DOMA…" at bounding box center [723, 620] width 821 height 32
click at [573, 630] on textarea "tere, te saate kirjutada eelregistreerimine meiliaadressil [EMAIL_ADDRESS][DOMA…" at bounding box center [723, 620] width 821 height 32
click at [673, 624] on textarea "tere, te saate kirjutada eelregistreerimiseks meiliaadressil [EMAIL_ADDRESS][DO…" at bounding box center [723, 620] width 821 height 32
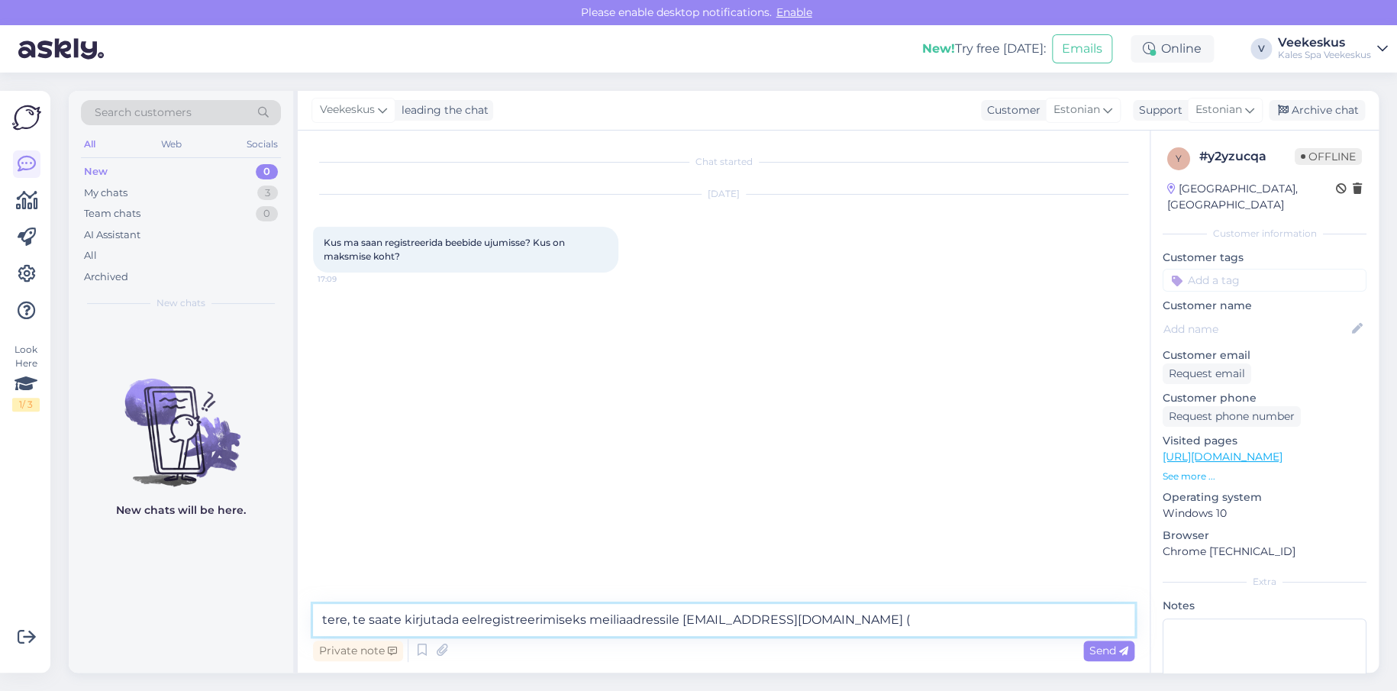
click at [899, 625] on textarea "tere, te saate kirjutada eelregistreerimiseks meiliaadressile [EMAIL_ADDRESS][D…" at bounding box center [723, 620] width 821 height 32
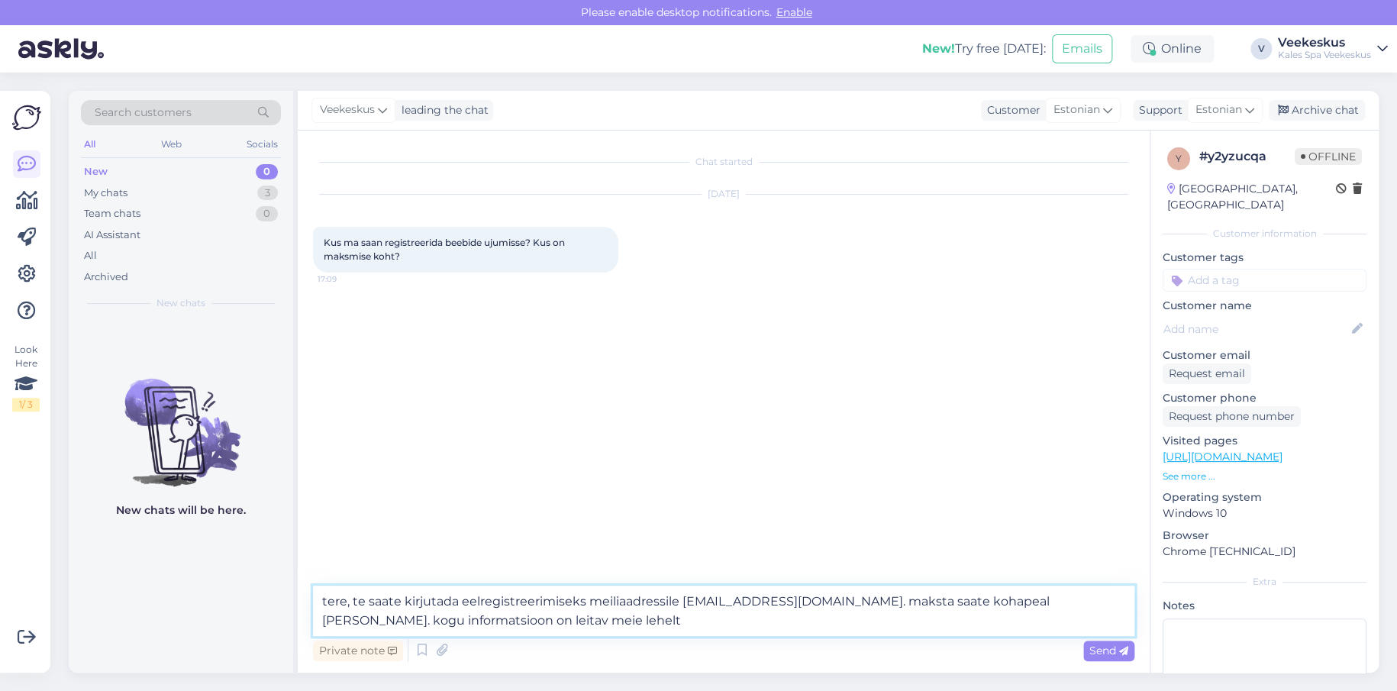
paste textarea "[URL][DOMAIN_NAME]"
type textarea "tere, te saate kirjutada eelregistreerimiseks meiliaadressile [EMAIL_ADDRESS][D…"
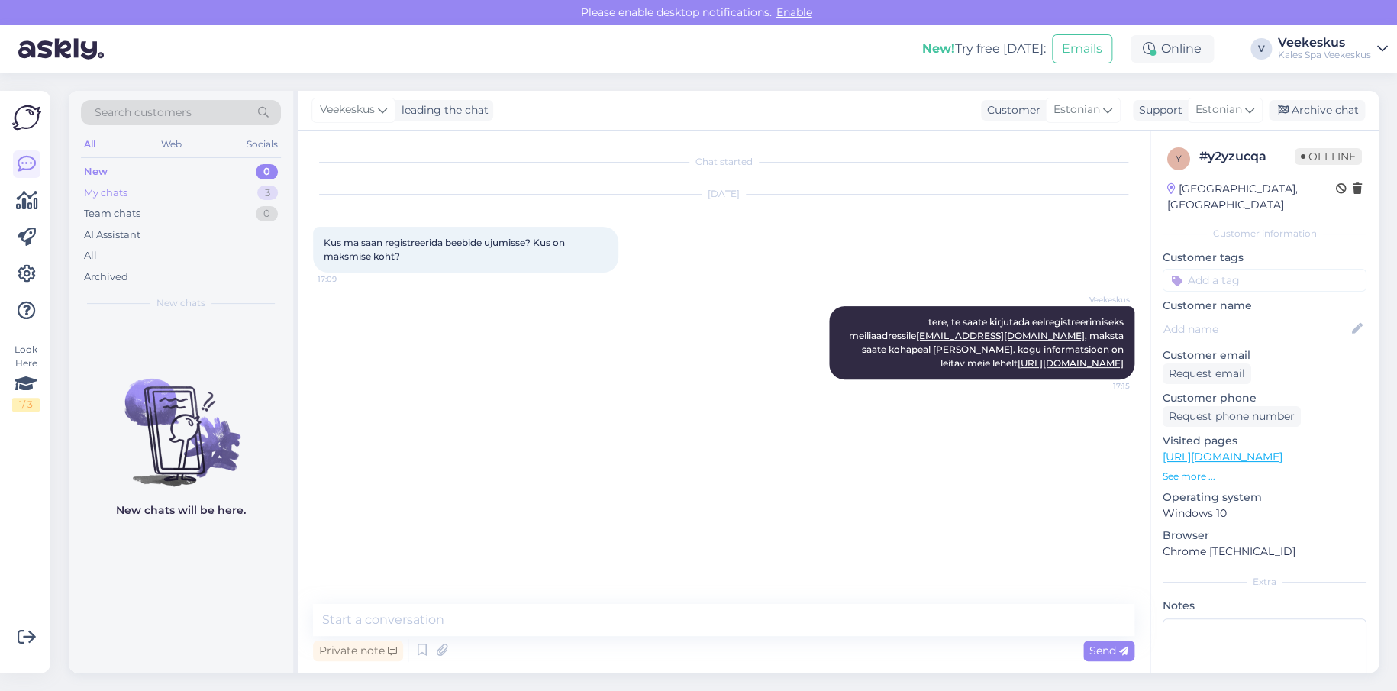
click at [156, 193] on div "My chats 3" at bounding box center [181, 192] width 200 height 21
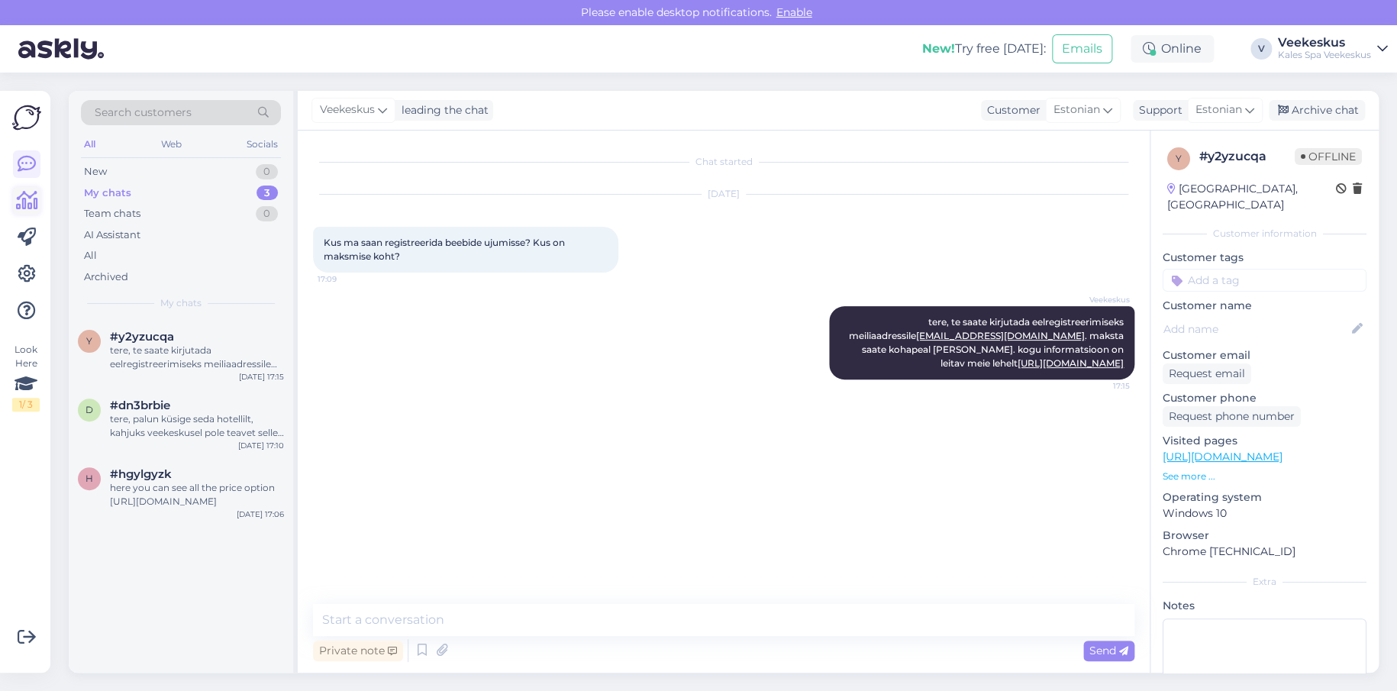
click at [34, 198] on icon at bounding box center [27, 201] width 22 height 18
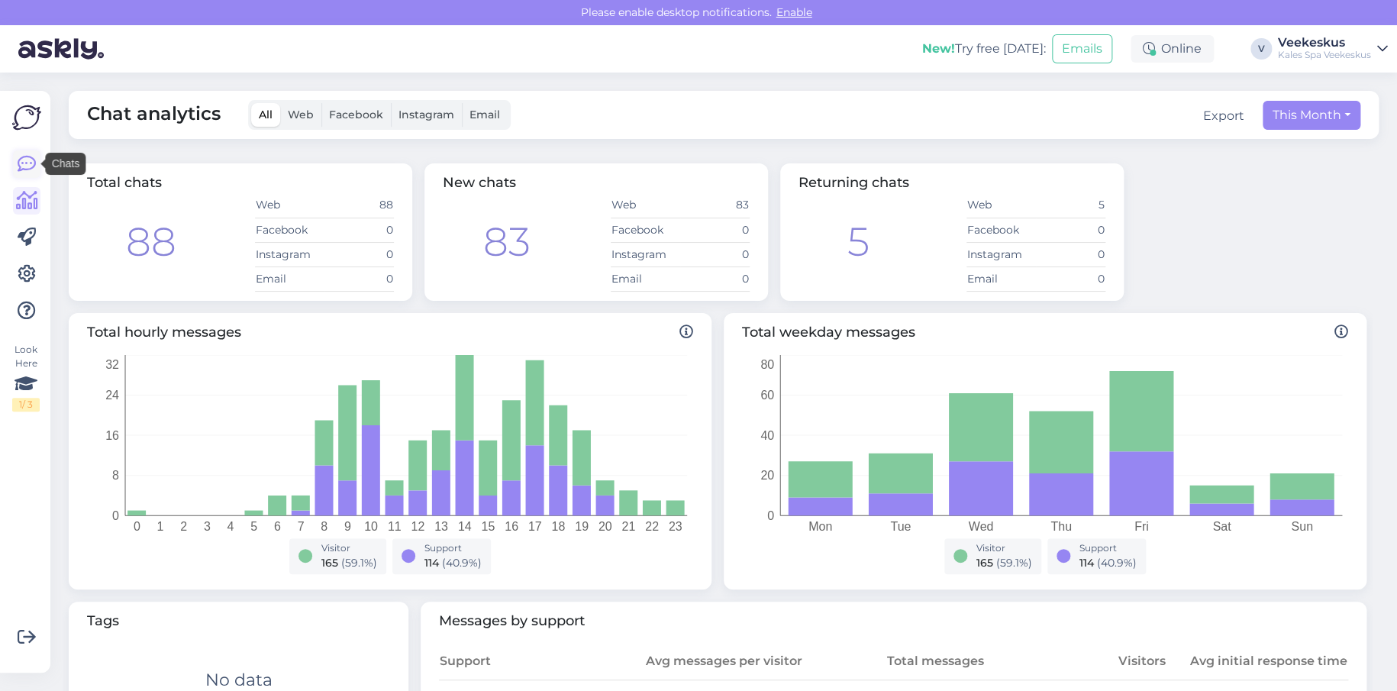
click at [28, 166] on icon at bounding box center [27, 164] width 18 height 18
